Goal: Information Seeking & Learning: Learn about a topic

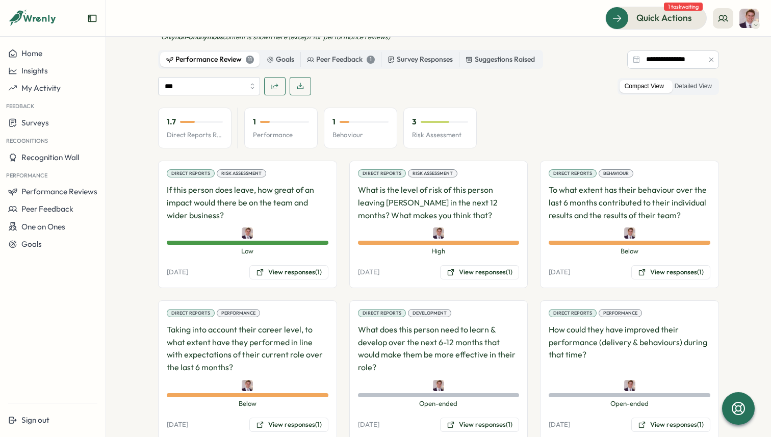
scroll to position [606, 0]
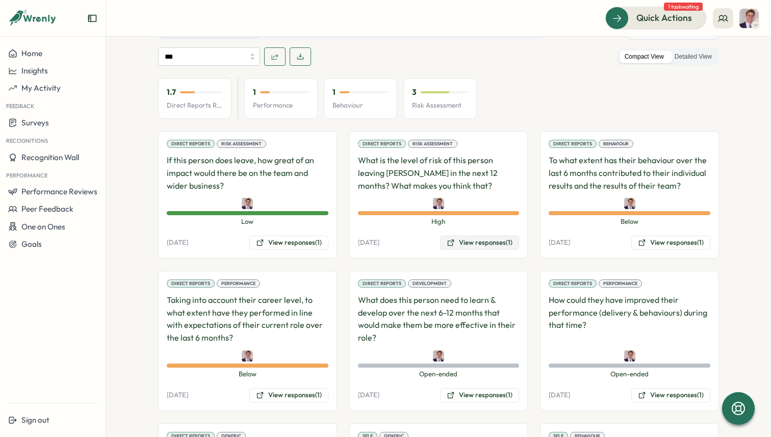
click at [506, 236] on button "View responses (1)" at bounding box center [479, 243] width 79 height 14
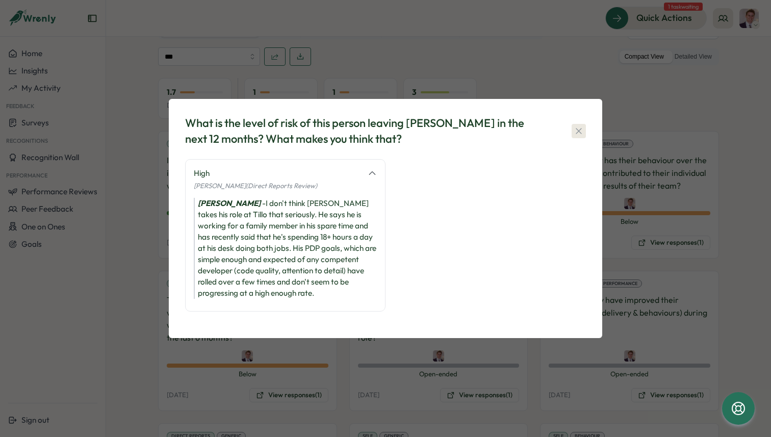
click at [583, 132] on icon "button" at bounding box center [579, 131] width 10 height 10
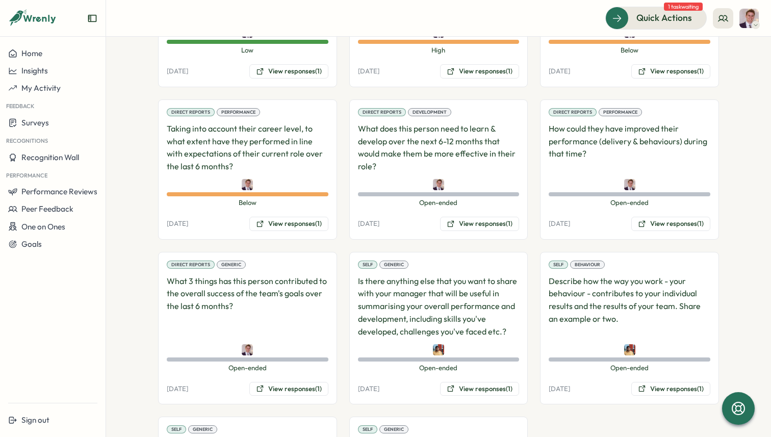
scroll to position [874, 0]
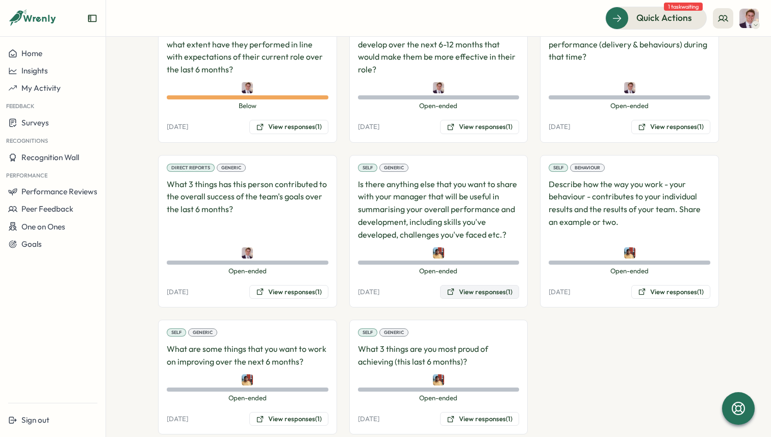
click at [487, 285] on button "View responses (1)" at bounding box center [479, 292] width 79 height 14
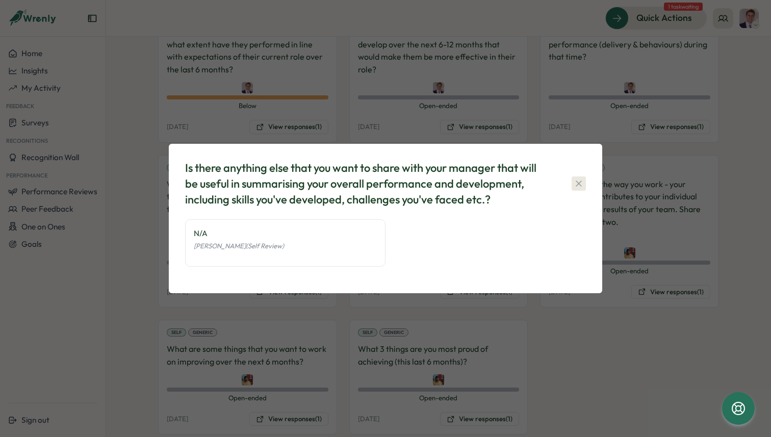
click at [575, 184] on icon "button" at bounding box center [579, 184] width 10 height 10
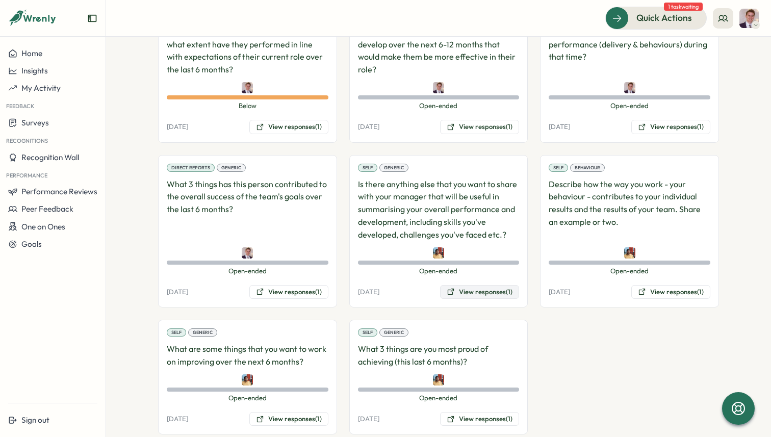
click at [467, 285] on button "View responses (1)" at bounding box center [479, 292] width 79 height 14
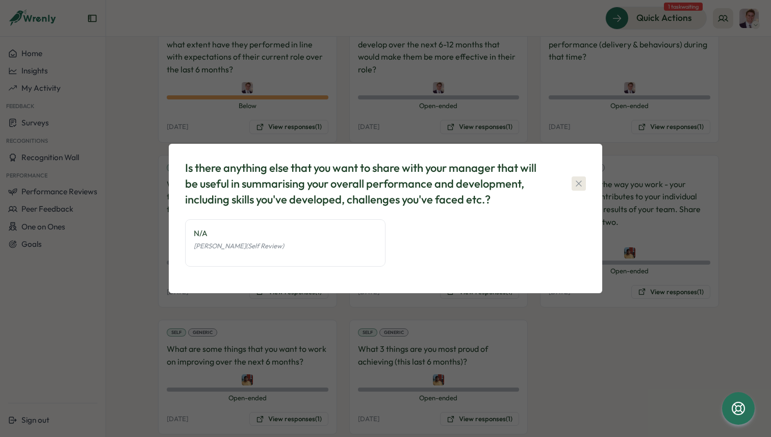
click at [578, 179] on icon "button" at bounding box center [579, 184] width 10 height 10
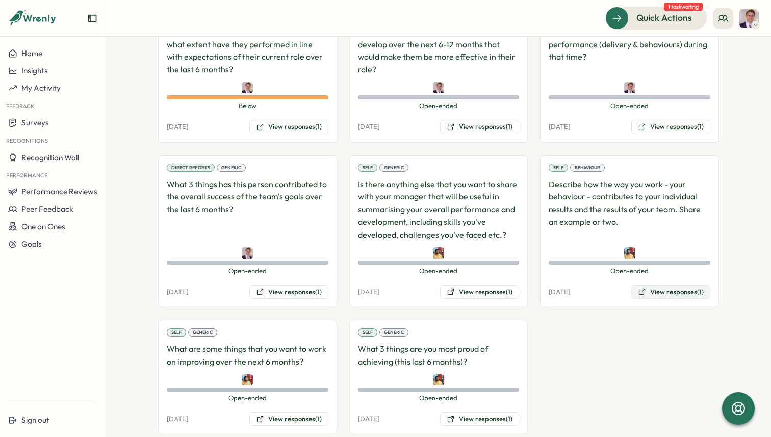
click at [650, 285] on button "View responses (1)" at bounding box center [670, 292] width 79 height 14
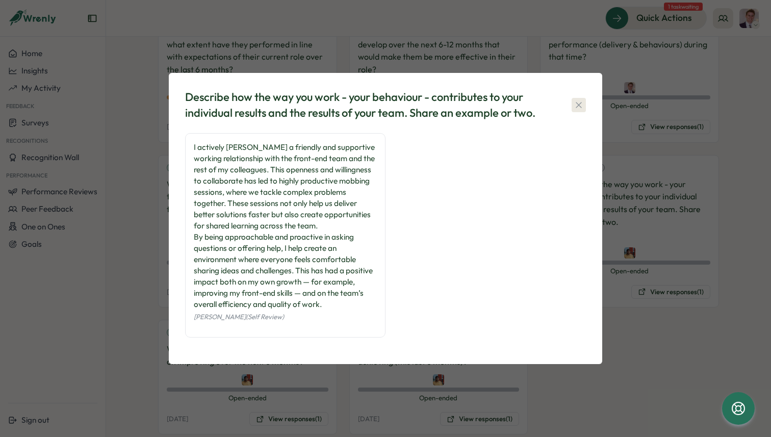
click at [580, 104] on icon "button" at bounding box center [579, 105] width 10 height 10
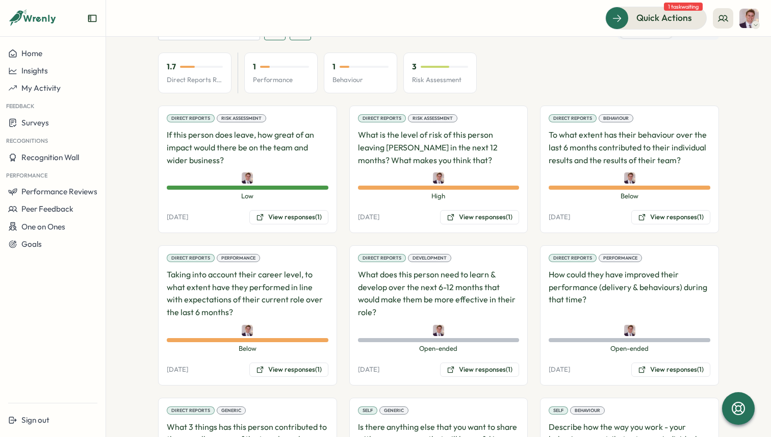
scroll to position [629, 0]
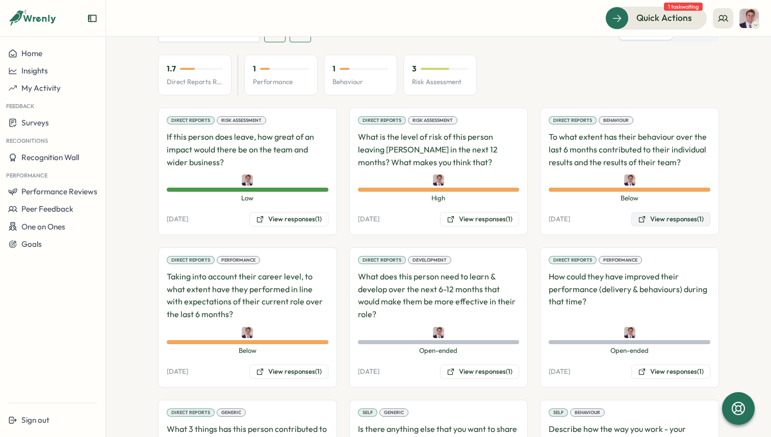
click at [655, 212] on button "View responses (1)" at bounding box center [670, 219] width 79 height 14
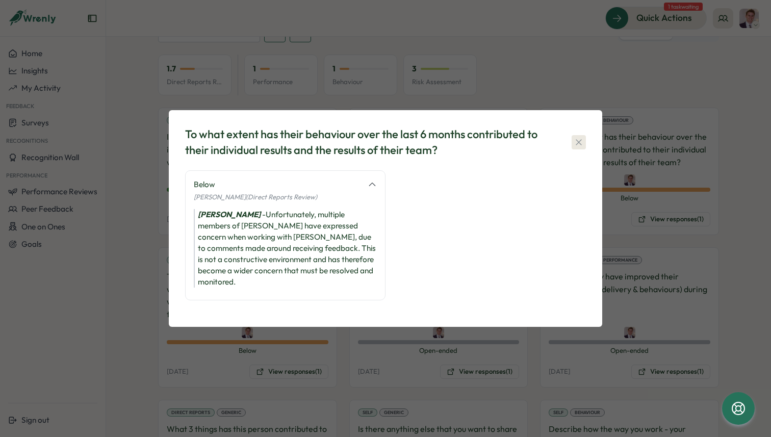
click at [575, 145] on icon "button" at bounding box center [579, 142] width 10 height 10
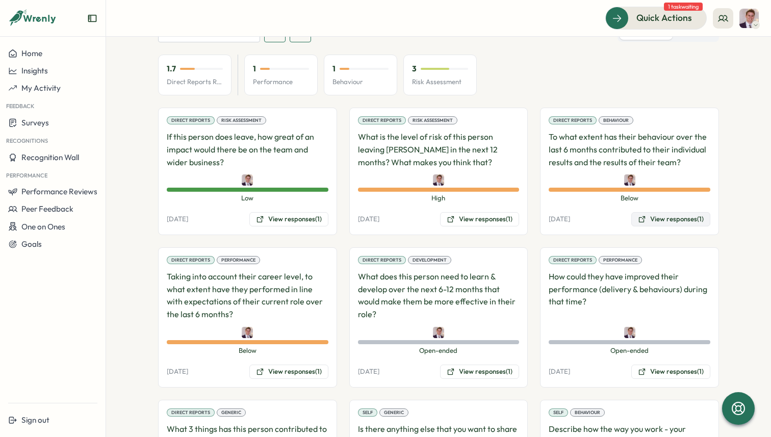
click at [670, 212] on button "View responses (1)" at bounding box center [670, 219] width 79 height 14
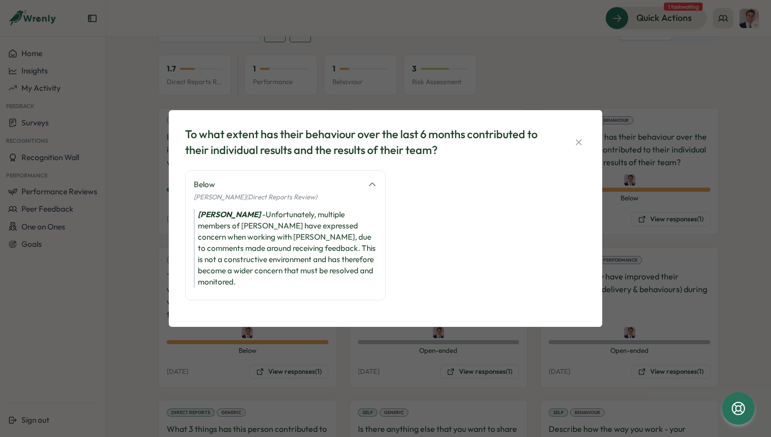
click at [570, 148] on div "To what extent has their behaviour over the last 6 months contributed to their …" at bounding box center [385, 143] width 401 height 32
click at [579, 145] on icon "button" at bounding box center [579, 142] width 6 height 6
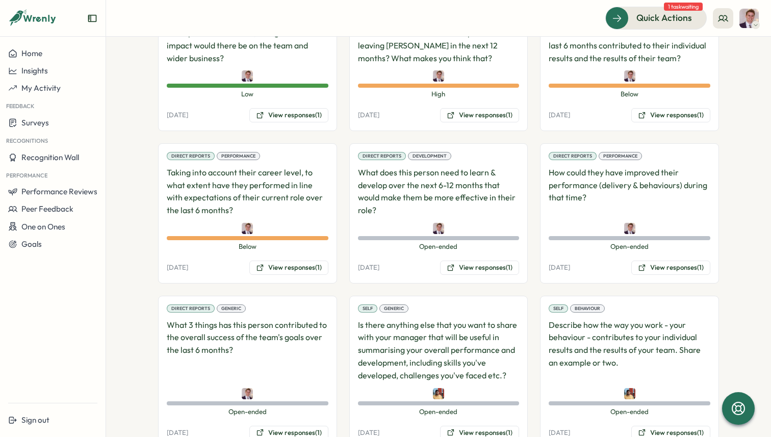
scroll to position [735, 0]
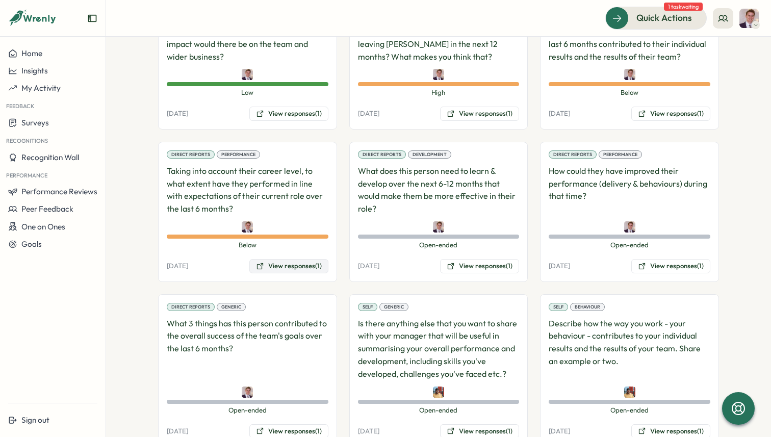
click at [299, 259] on button "View responses (1)" at bounding box center [288, 266] width 79 height 14
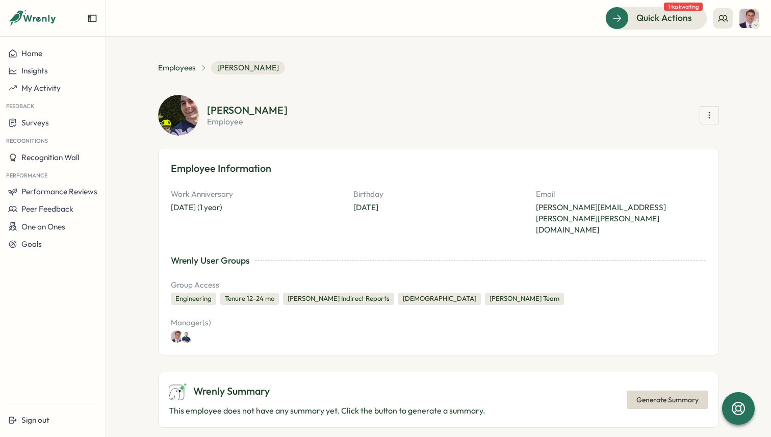
scroll to position [885, 0]
